Goal: Task Accomplishment & Management: Use online tool/utility

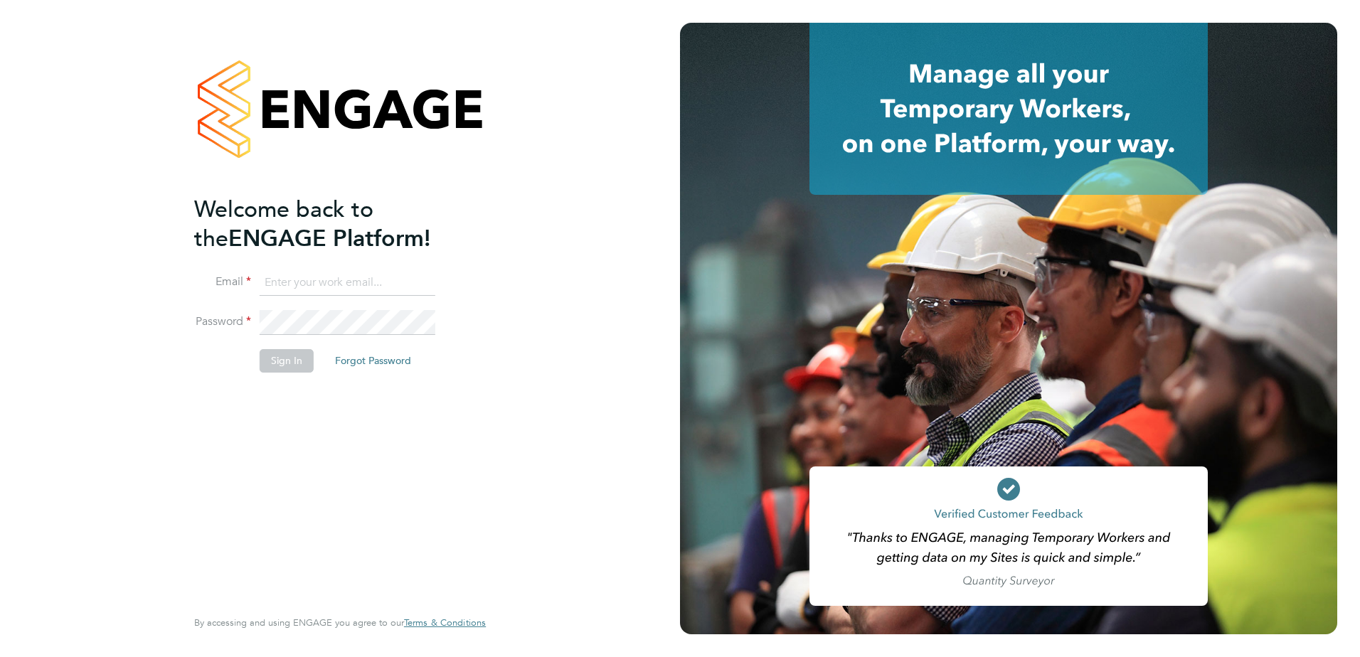
type input "johnny.walsh@vistry.co.uk"
click at [292, 356] on button "Sign In" at bounding box center [287, 360] width 54 height 23
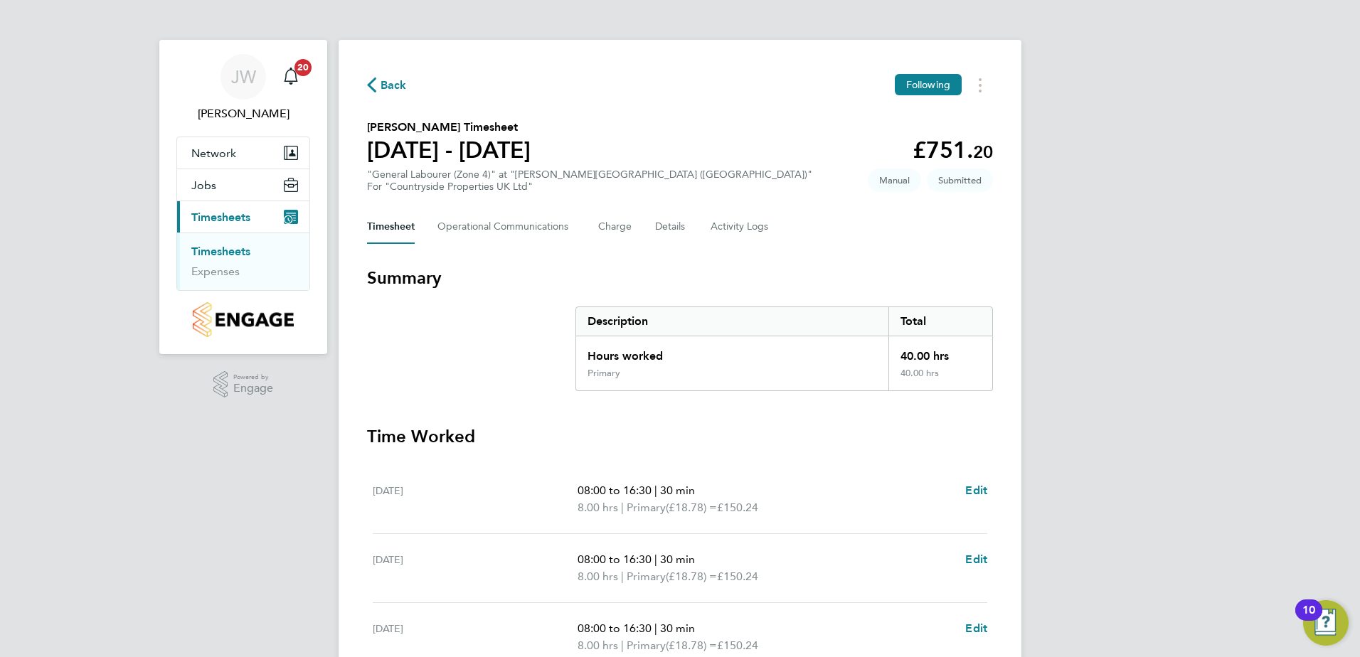
click at [236, 249] on link "Timesheets" at bounding box center [220, 252] width 59 height 14
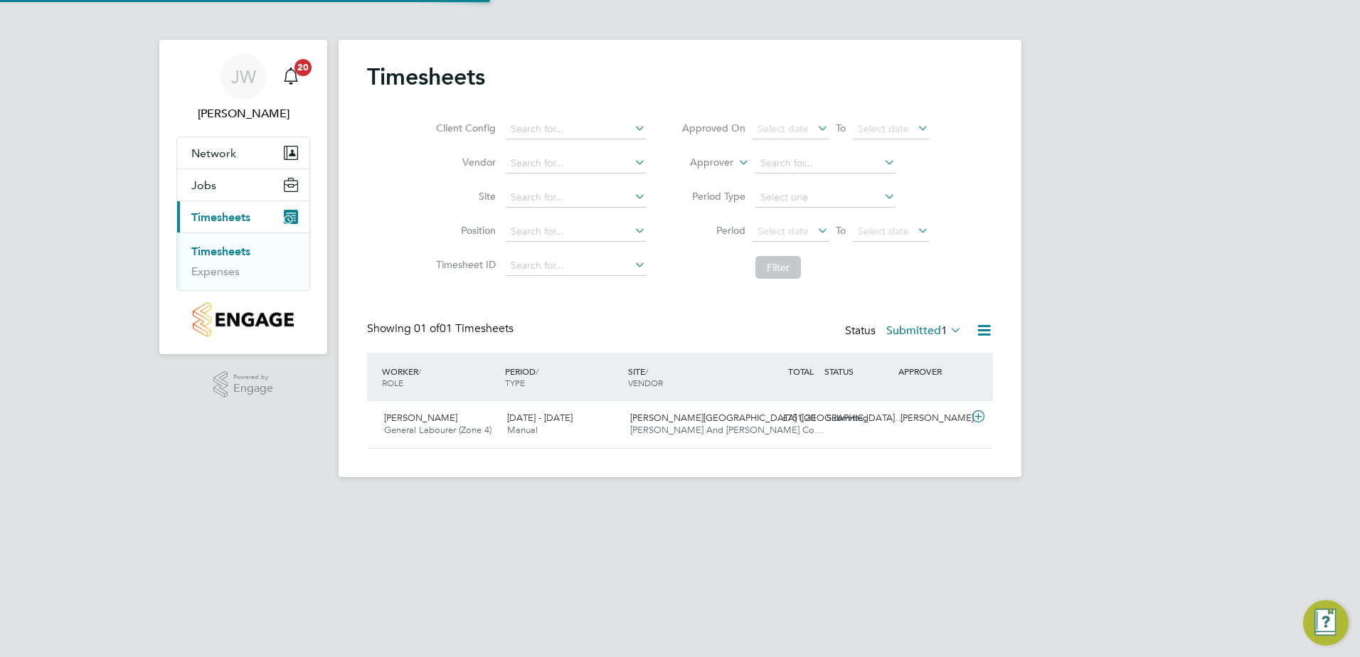
scroll to position [36, 124]
click at [977, 413] on icon at bounding box center [978, 416] width 18 height 11
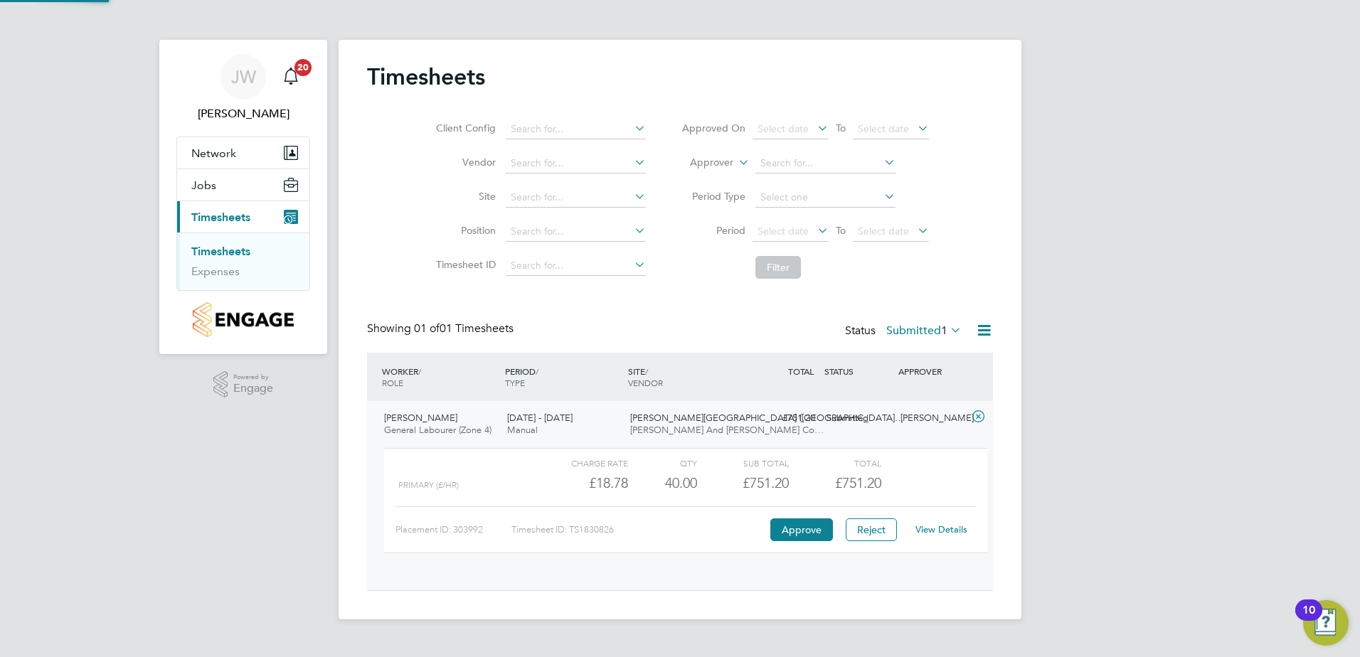
scroll to position [24, 139]
click at [814, 522] on button "Approve" at bounding box center [801, 529] width 63 height 23
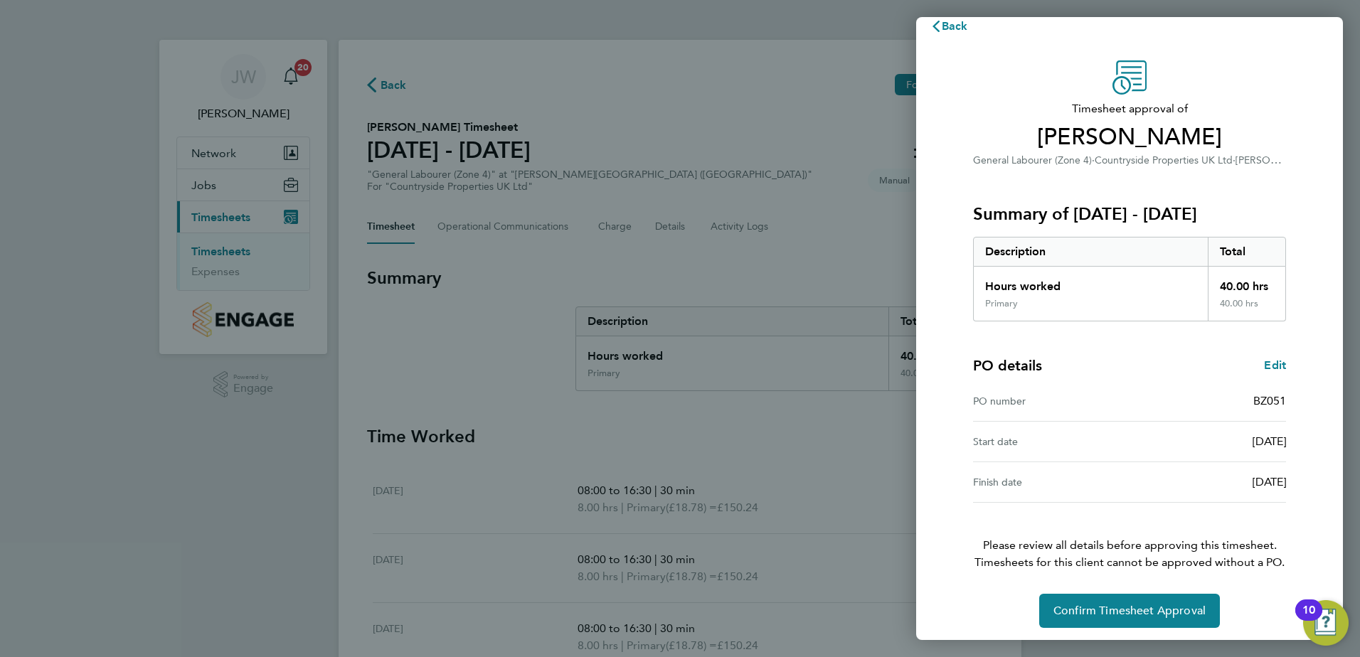
scroll to position [24, 0]
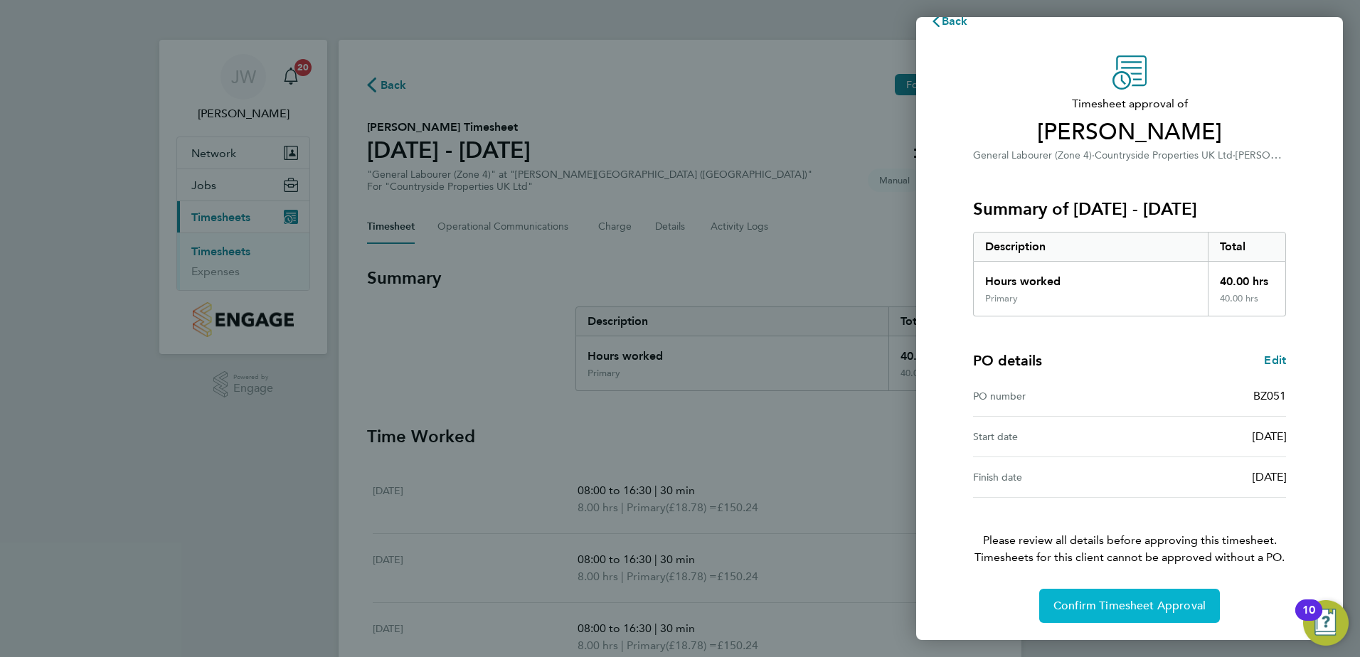
click at [1099, 605] on span "Confirm Timesheet Approval" at bounding box center [1129, 606] width 152 height 14
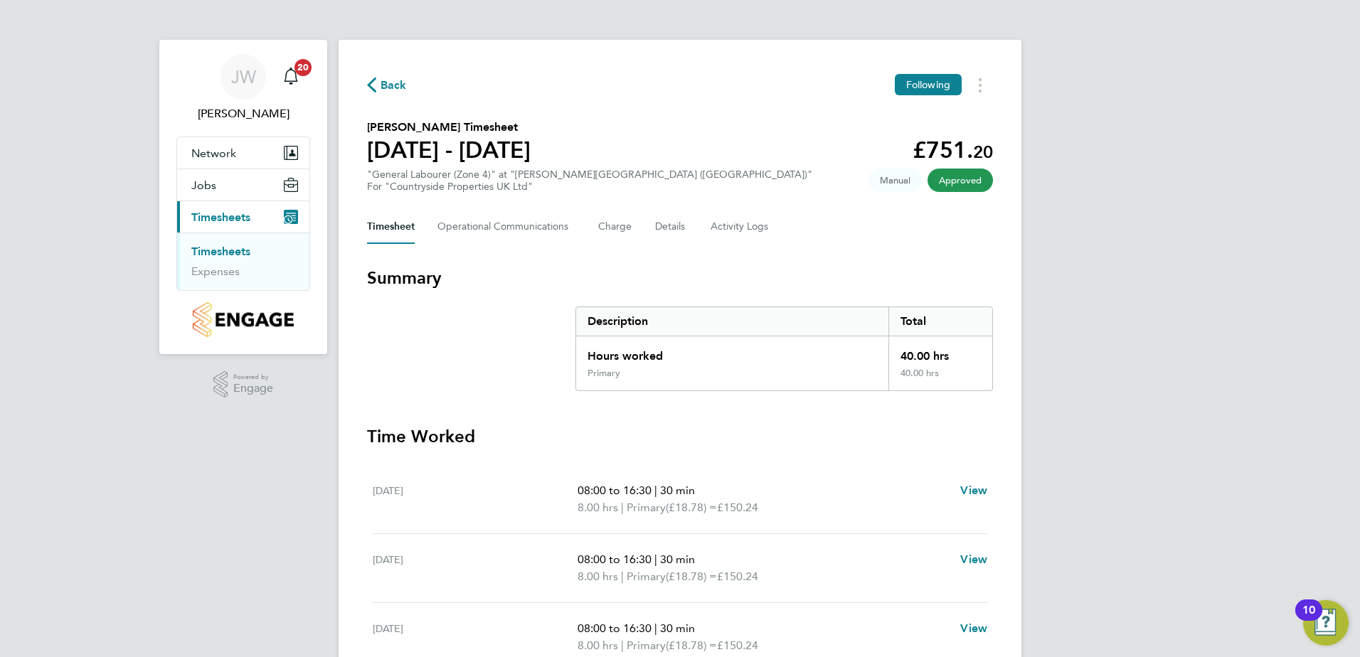
click at [229, 251] on link "Timesheets" at bounding box center [220, 252] width 59 height 14
